Goal: Task Accomplishment & Management: Manage account settings

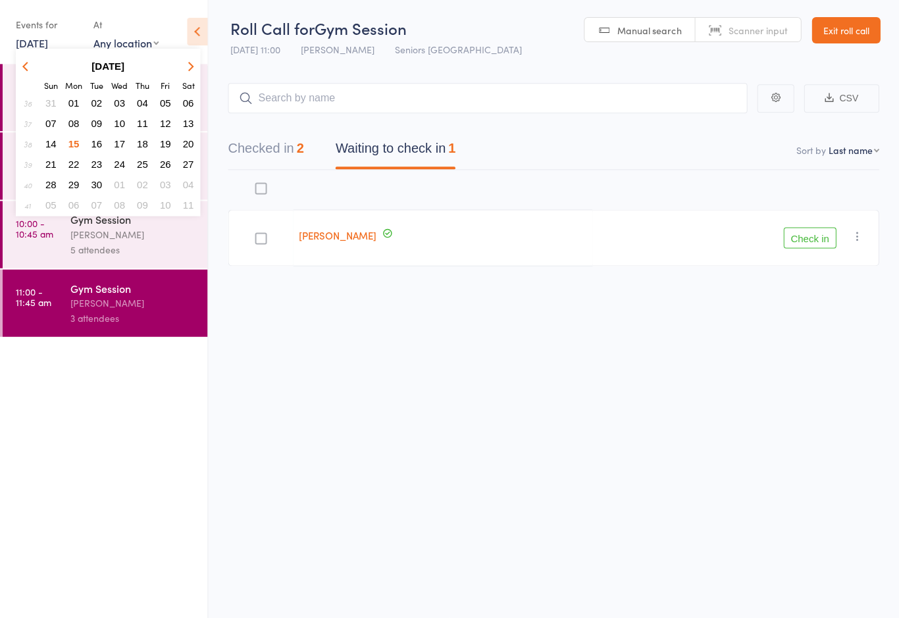
click at [92, 141] on span "16" at bounding box center [97, 144] width 11 height 11
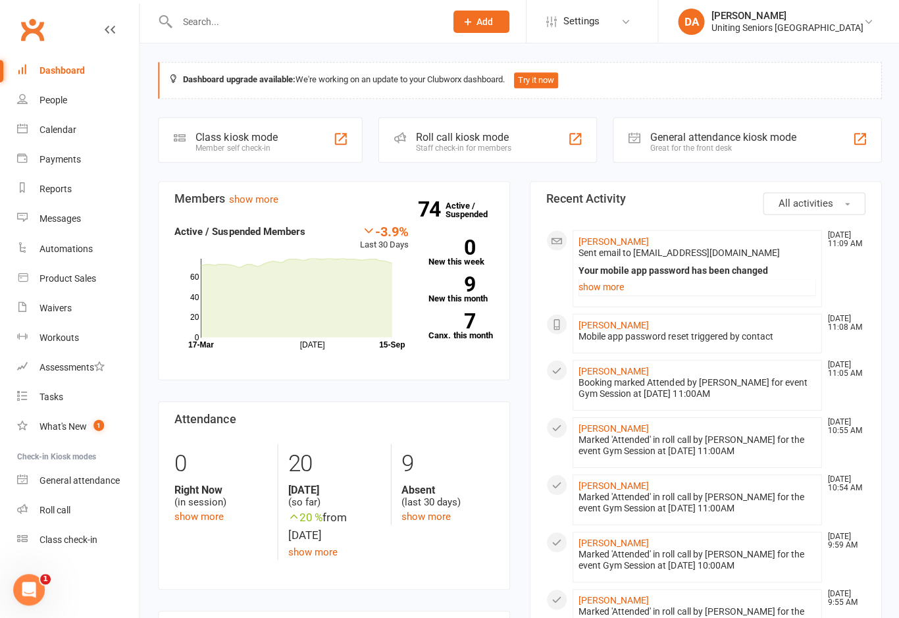
click at [47, 502] on link "Roll call" at bounding box center [78, 510] width 122 height 30
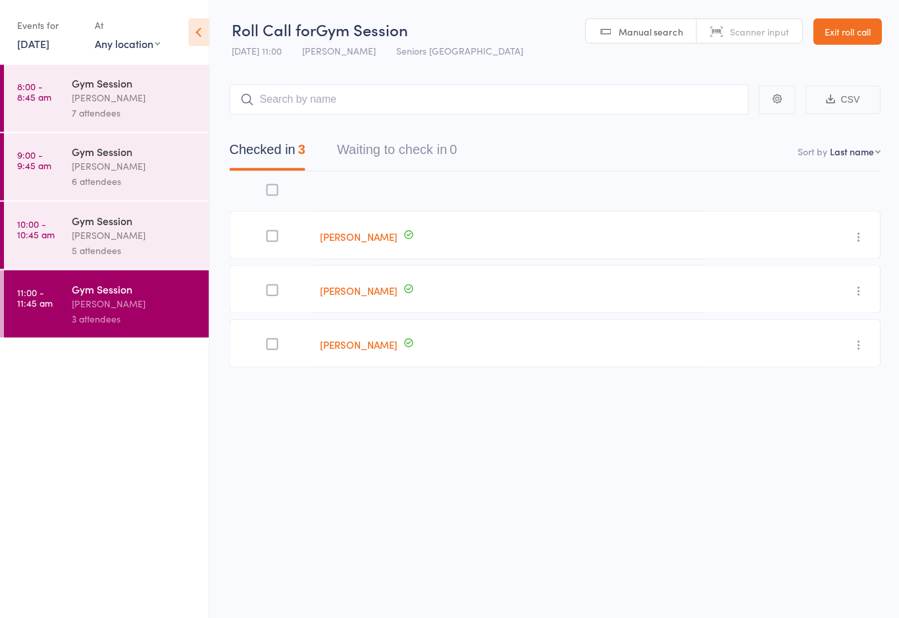
click at [28, 39] on link "15 Sep, 2025" at bounding box center [33, 43] width 32 height 14
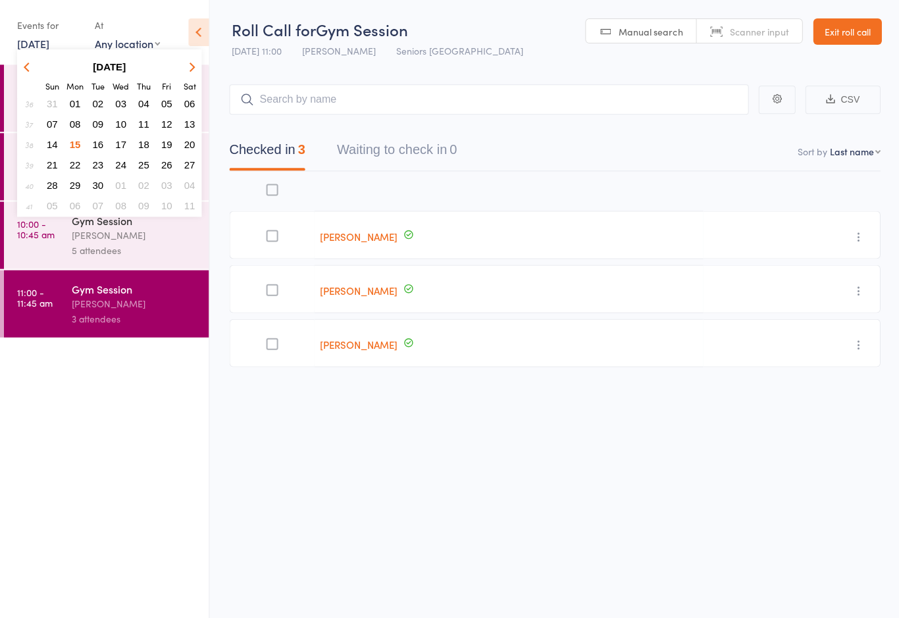
click at [95, 142] on span "16" at bounding box center [97, 144] width 11 height 11
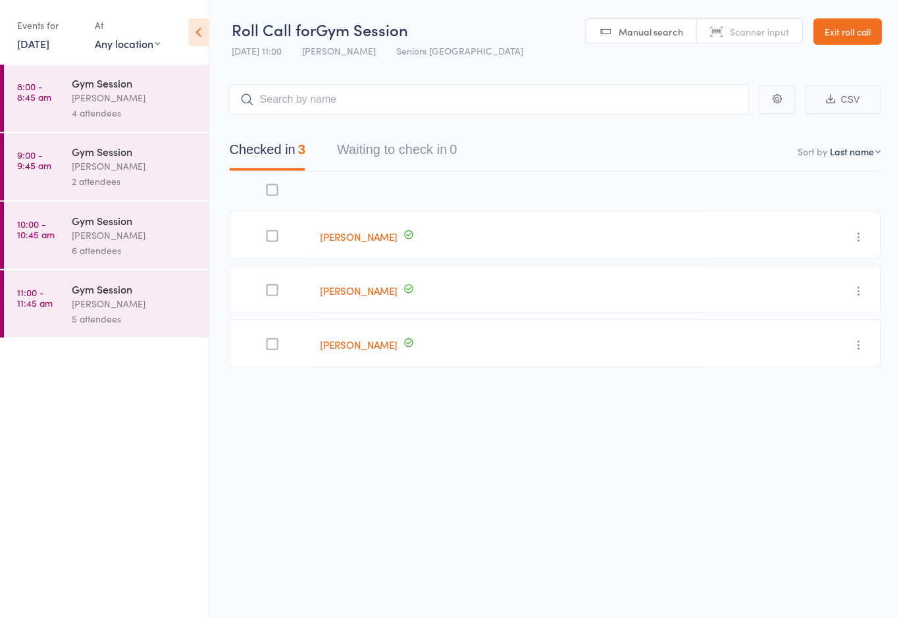
click at [64, 171] on link "9:00 - 9:45 am Gym Session Daniella Alfonso 2 attendees" at bounding box center [106, 166] width 205 height 67
